Goal: Obtain resource: Download file/media

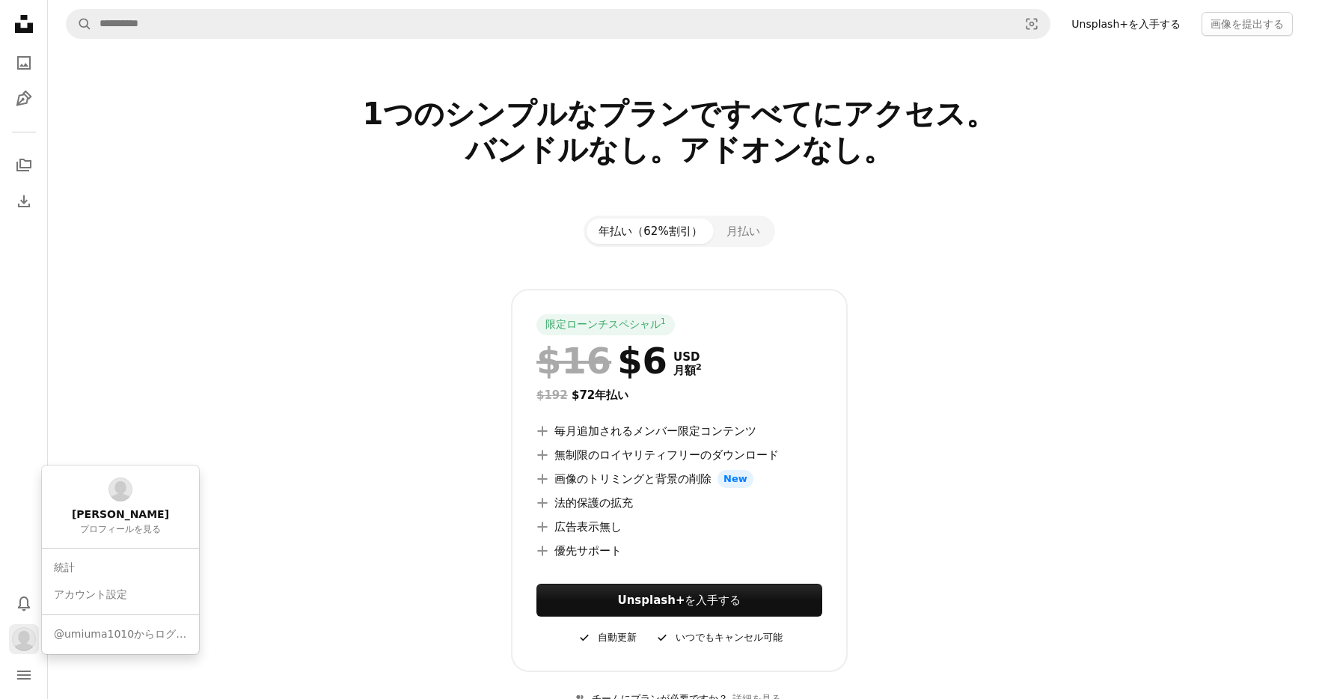
click at [28, 633] on img "プロフィール" at bounding box center [24, 639] width 24 height 24
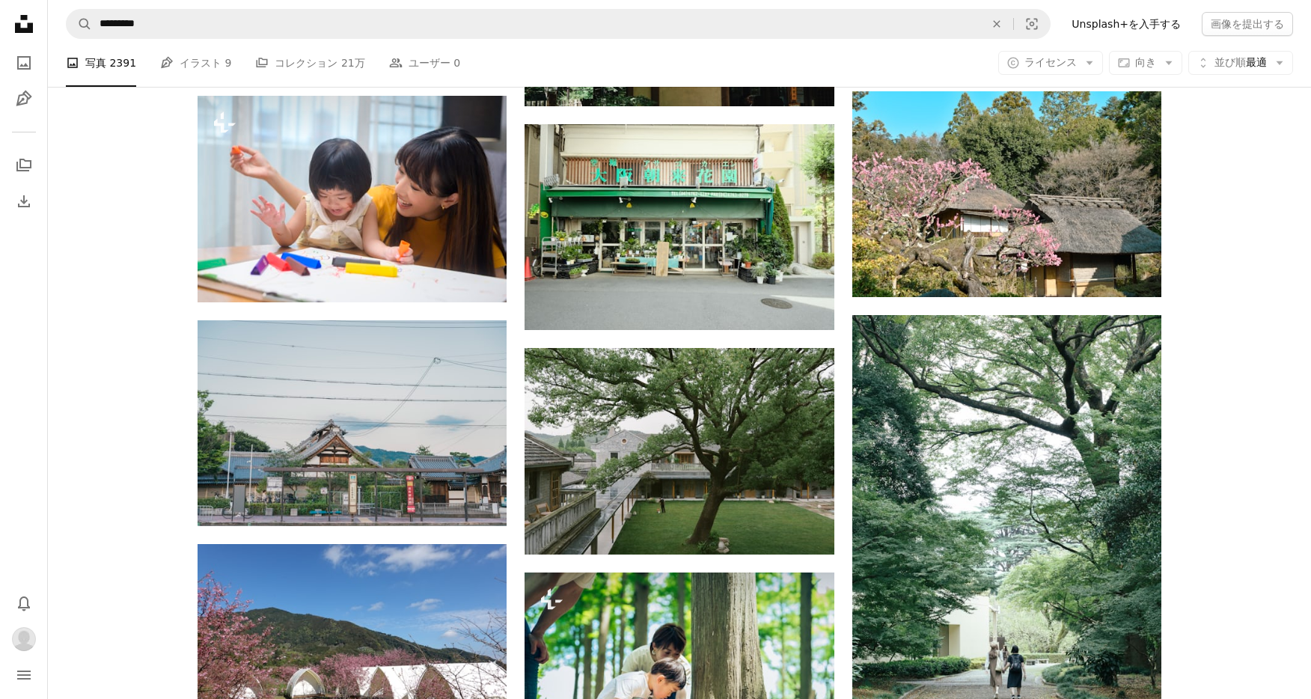
scroll to position [37563, 0]
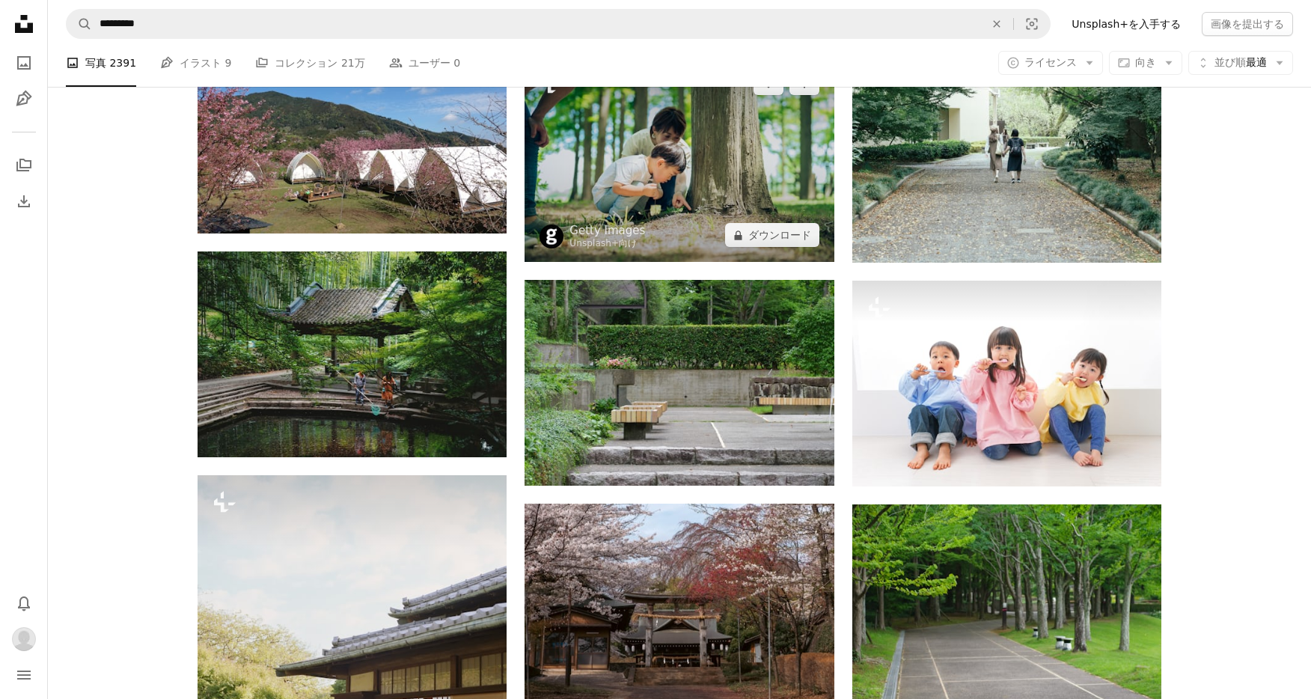
click at [688, 217] on img at bounding box center [679, 159] width 309 height 206
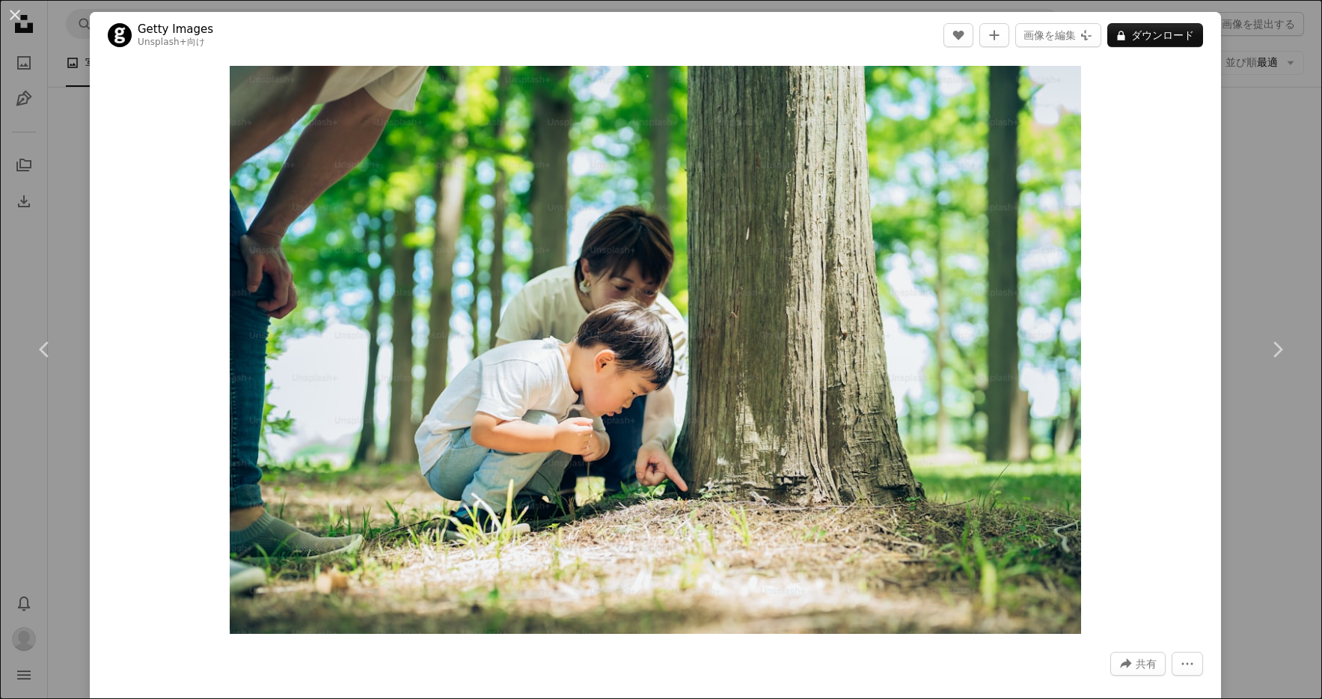
drag, startPoint x: 13, startPoint y: 16, endPoint x: 69, endPoint y: 50, distance: 65.8
click at [13, 16] on button "An X shape" at bounding box center [15, 15] width 18 height 18
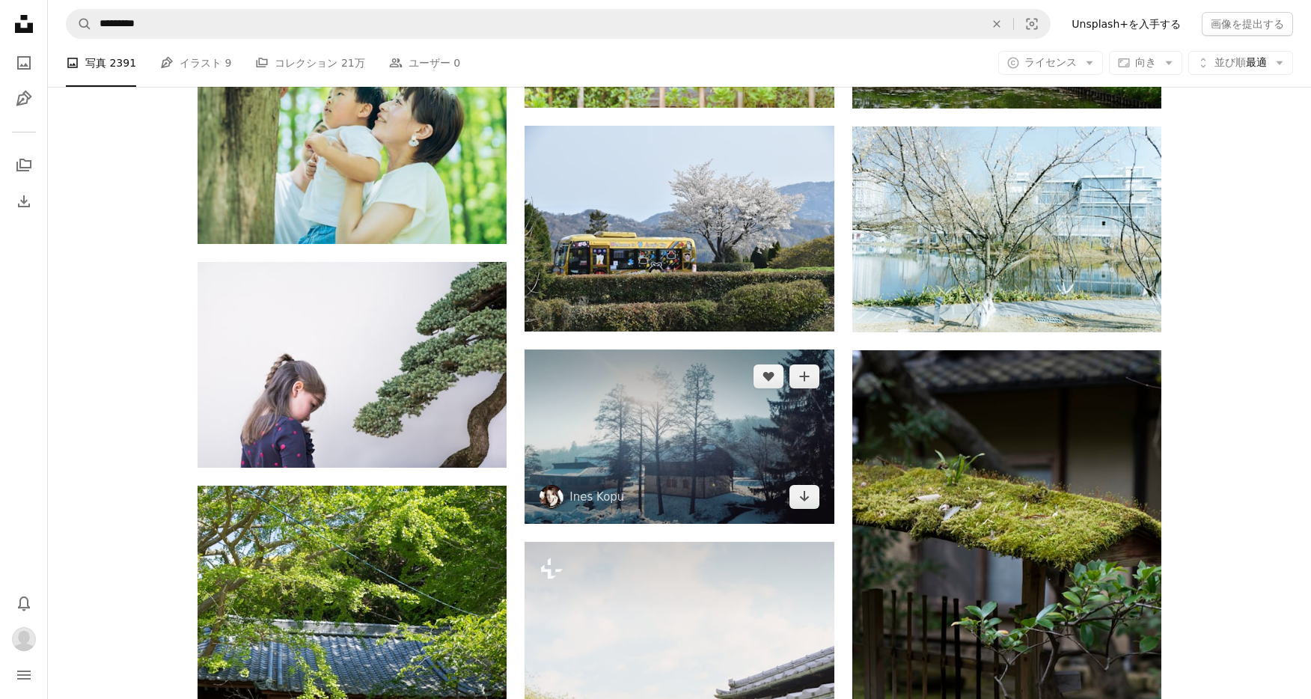
scroll to position [38719, 0]
